Goal: Communication & Community: Answer question/provide support

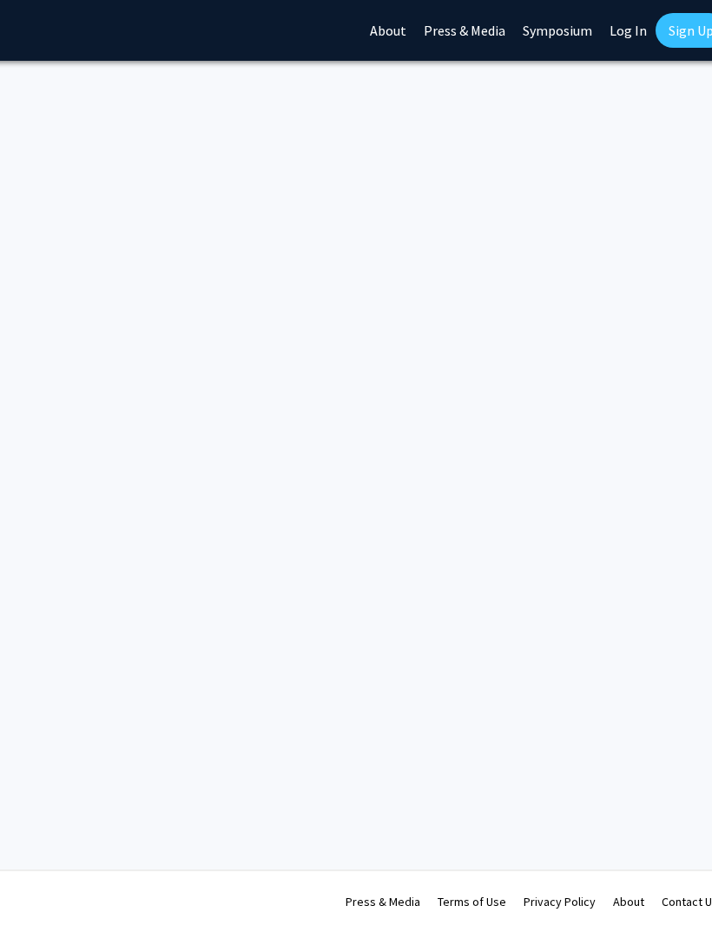
scroll to position [0, 330]
click at [615, 39] on link "Log In" at bounding box center [613, 30] width 55 height 61
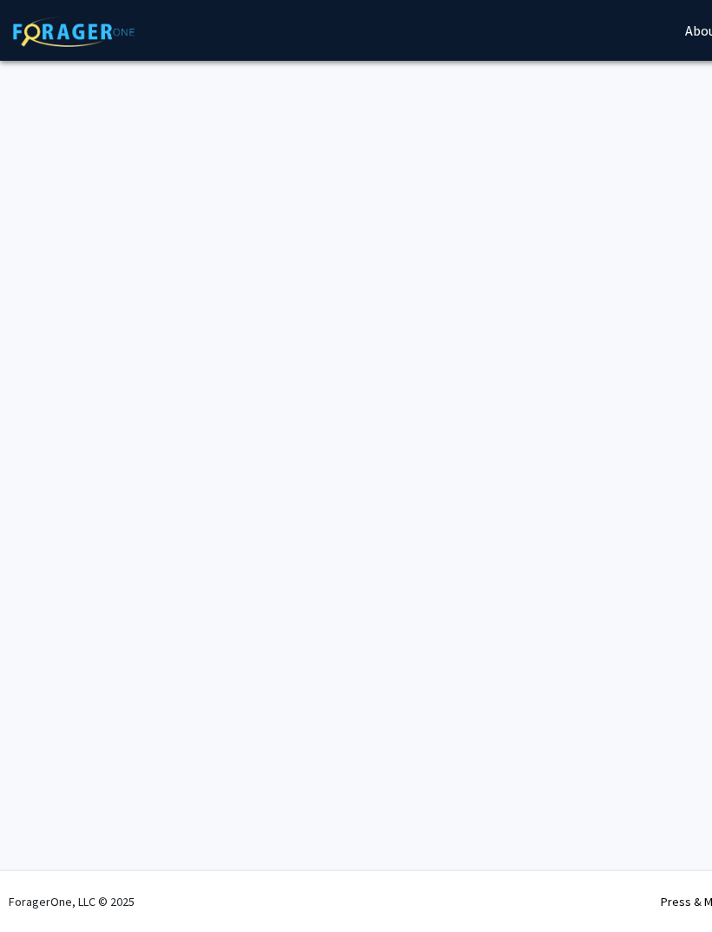
select select
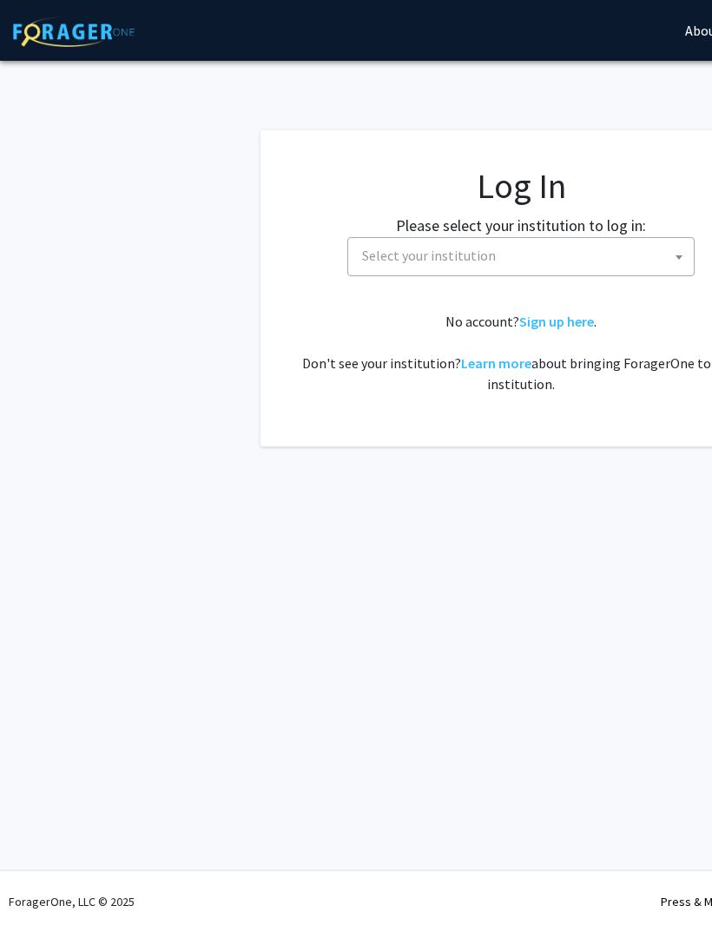
click at [534, 268] on span "Select your institution" at bounding box center [524, 256] width 339 height 36
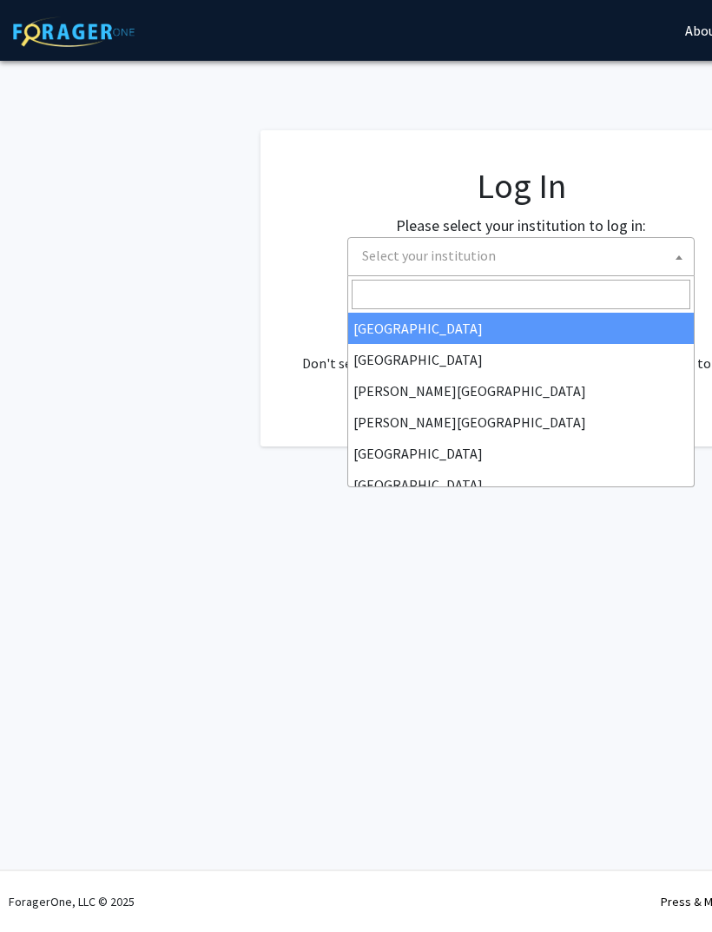
click at [475, 281] on input "Search" at bounding box center [521, 295] width 339 height 30
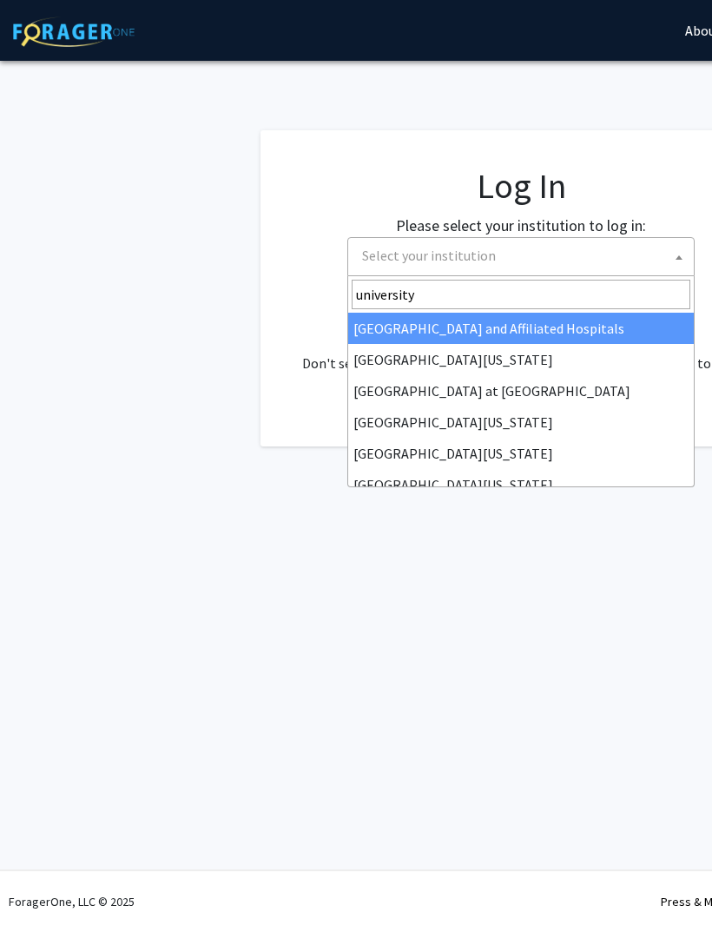
type input "university o"
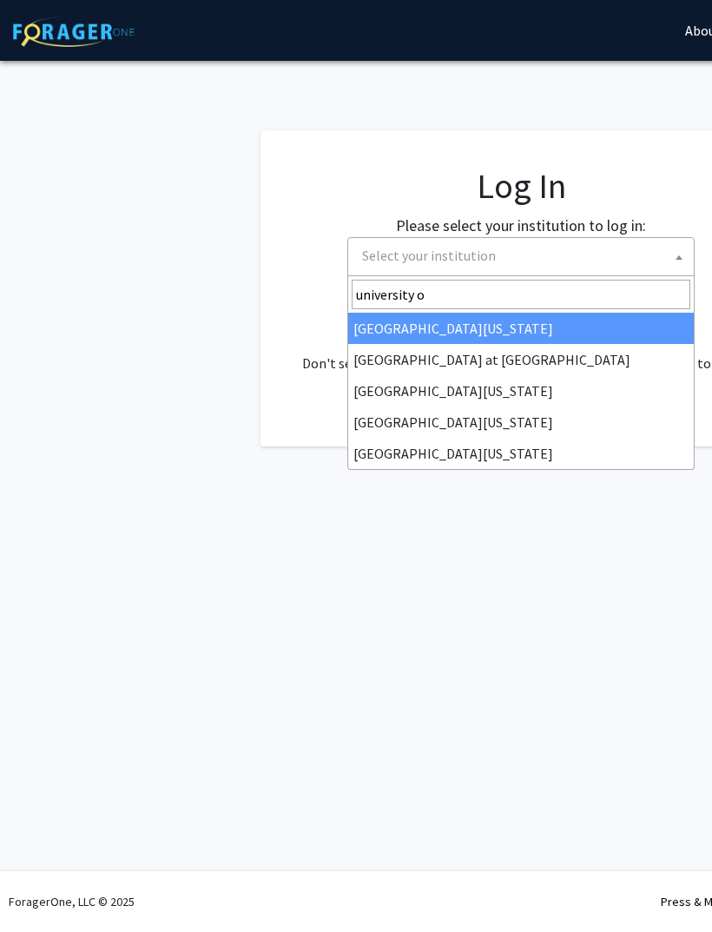
select select "13"
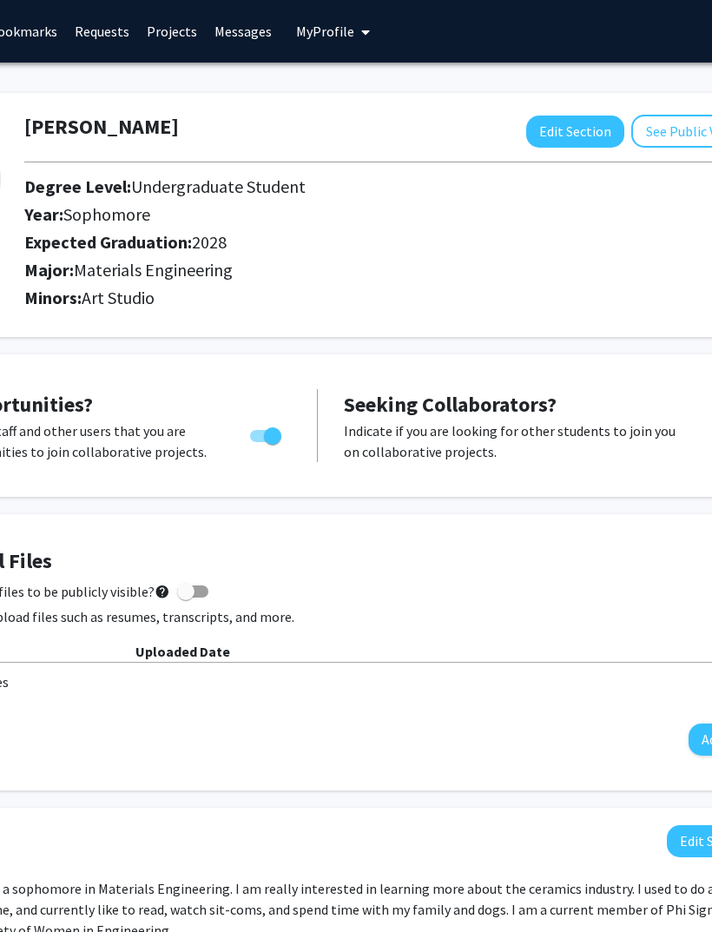
scroll to position [0, 203]
click at [235, 36] on link "Messages" at bounding box center [243, 31] width 75 height 61
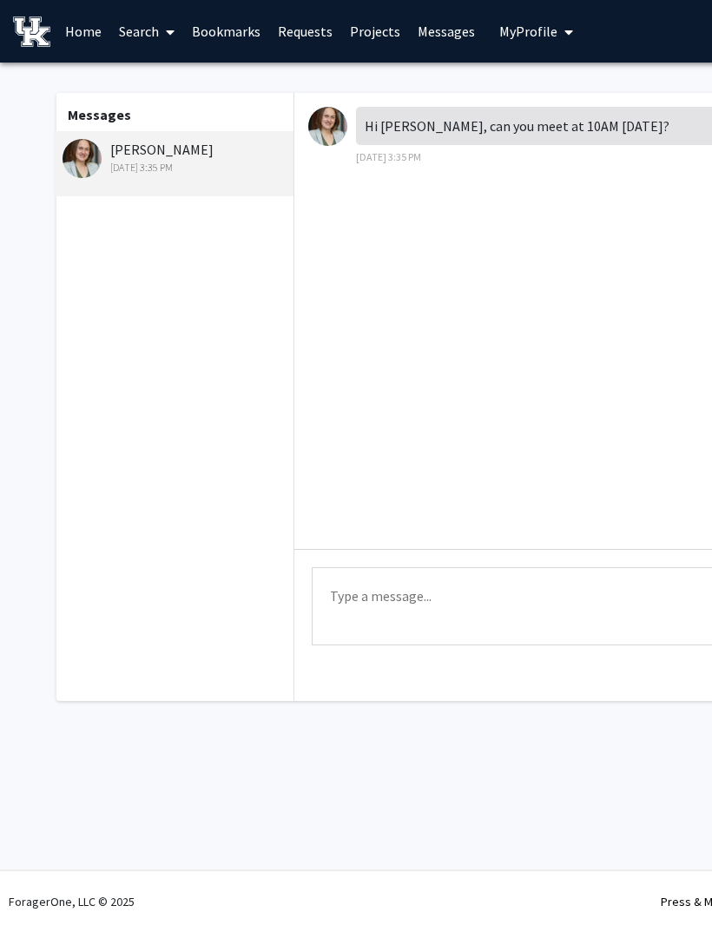
click at [544, 610] on textarea "Type a message" at bounding box center [640, 606] width 656 height 78
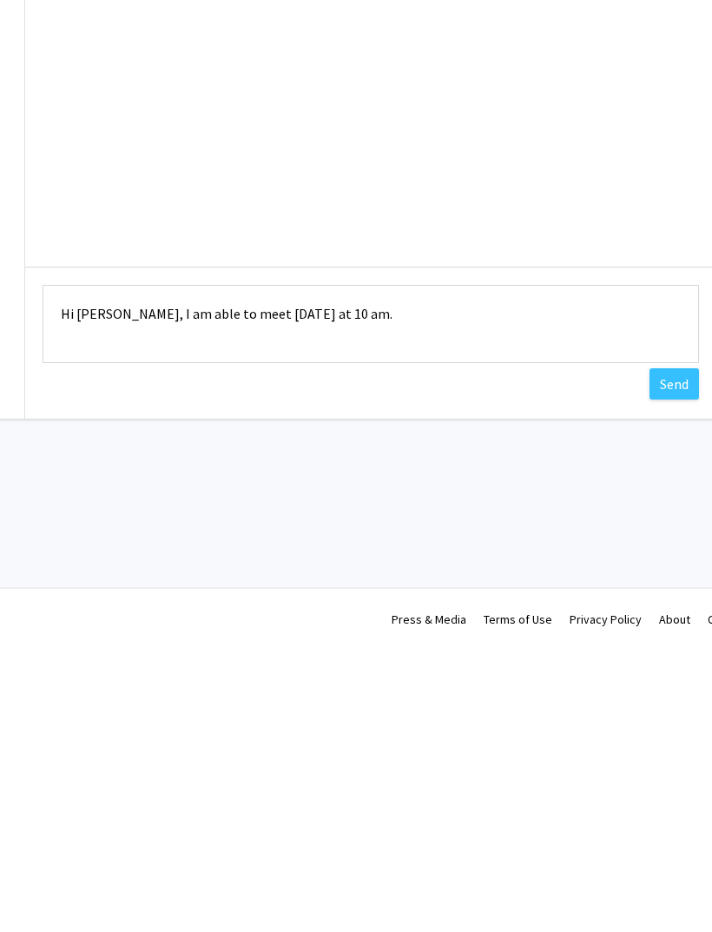
scroll to position [0, 330]
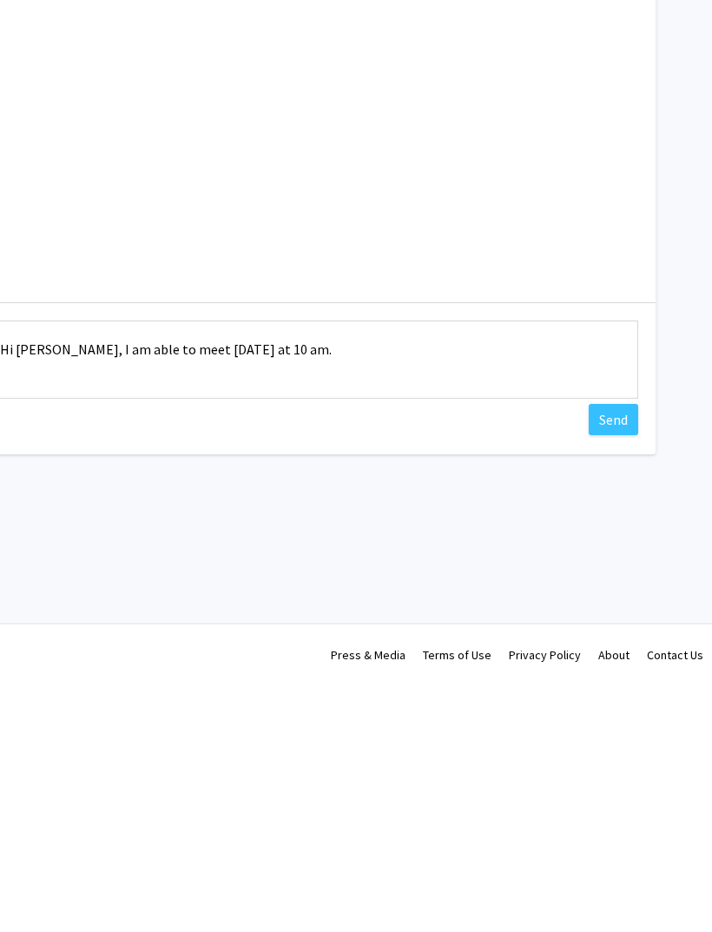
type textarea "Hi [PERSON_NAME], I am able to meet [DATE] at 10 am."
click at [615, 650] on button "Send" at bounding box center [613, 665] width 49 height 31
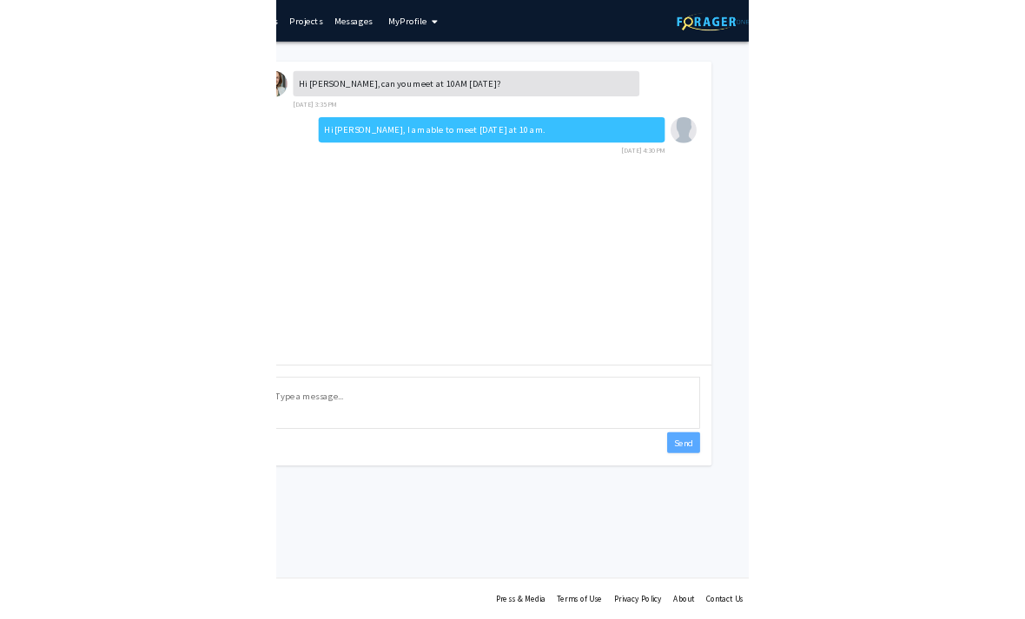
scroll to position [0, 17]
